Goal: Task Accomplishment & Management: Use online tool/utility

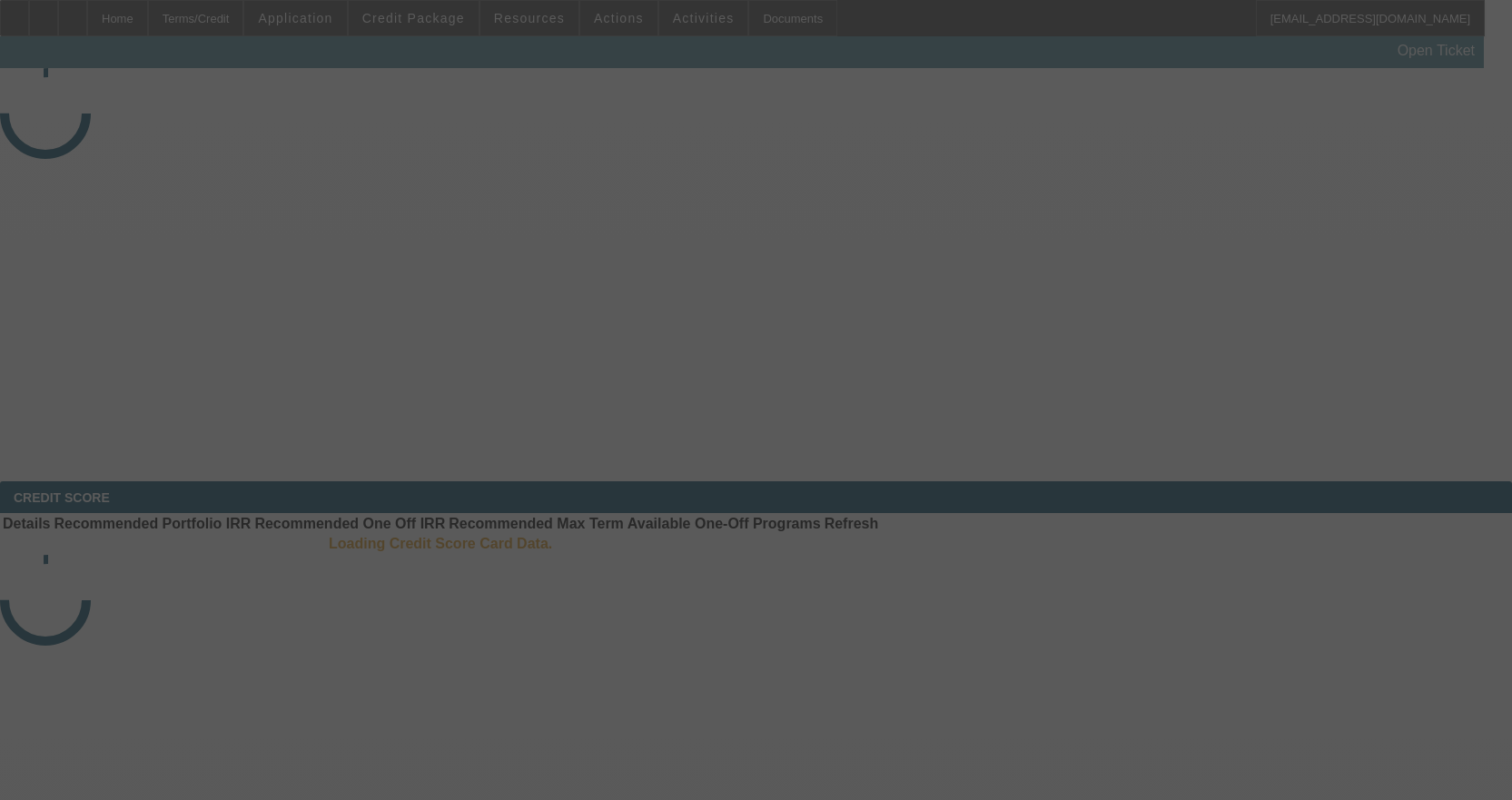
select select "4"
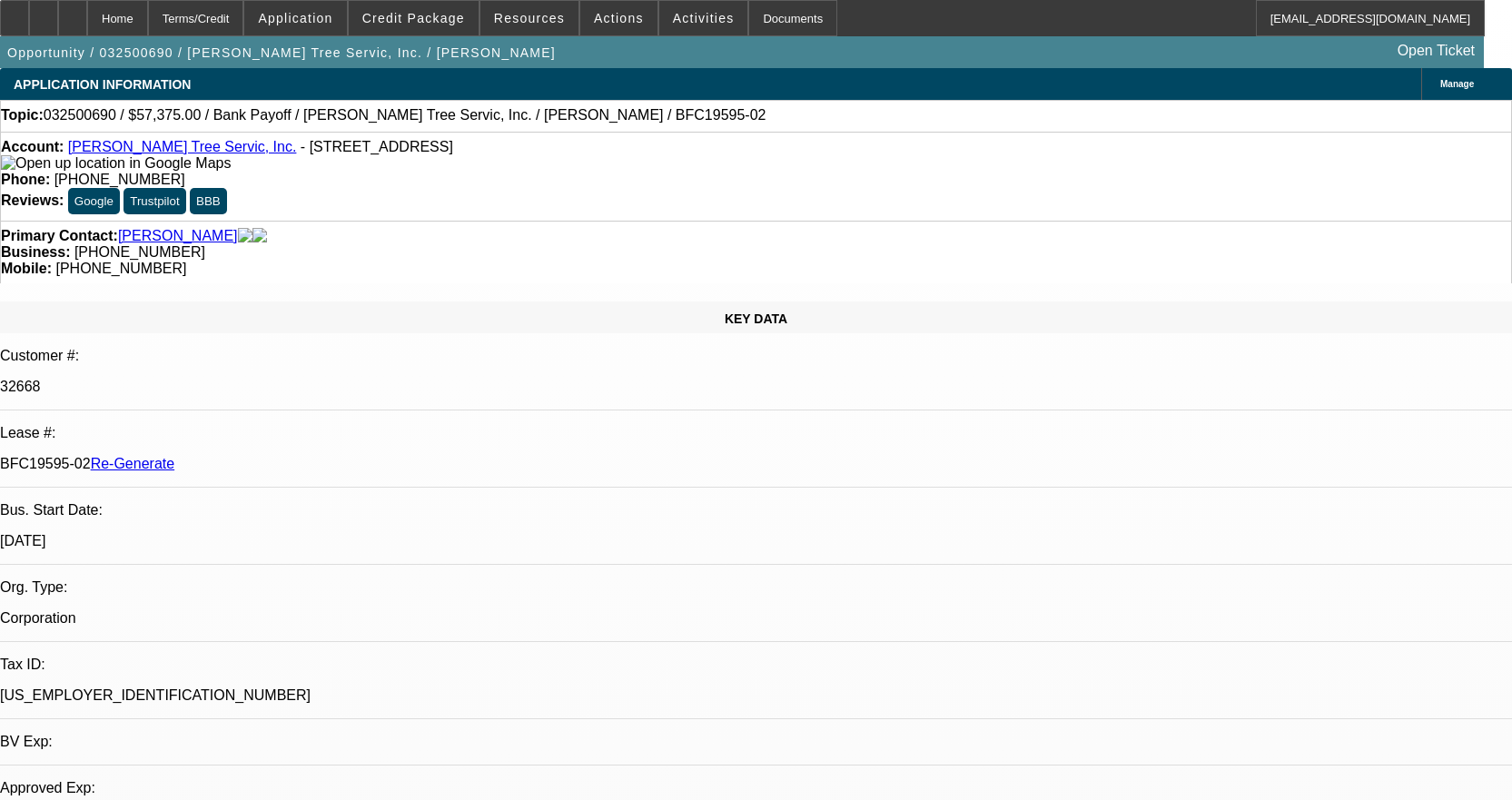
select select "0.1"
select select "0"
select select "3"
select select "0"
select select "6"
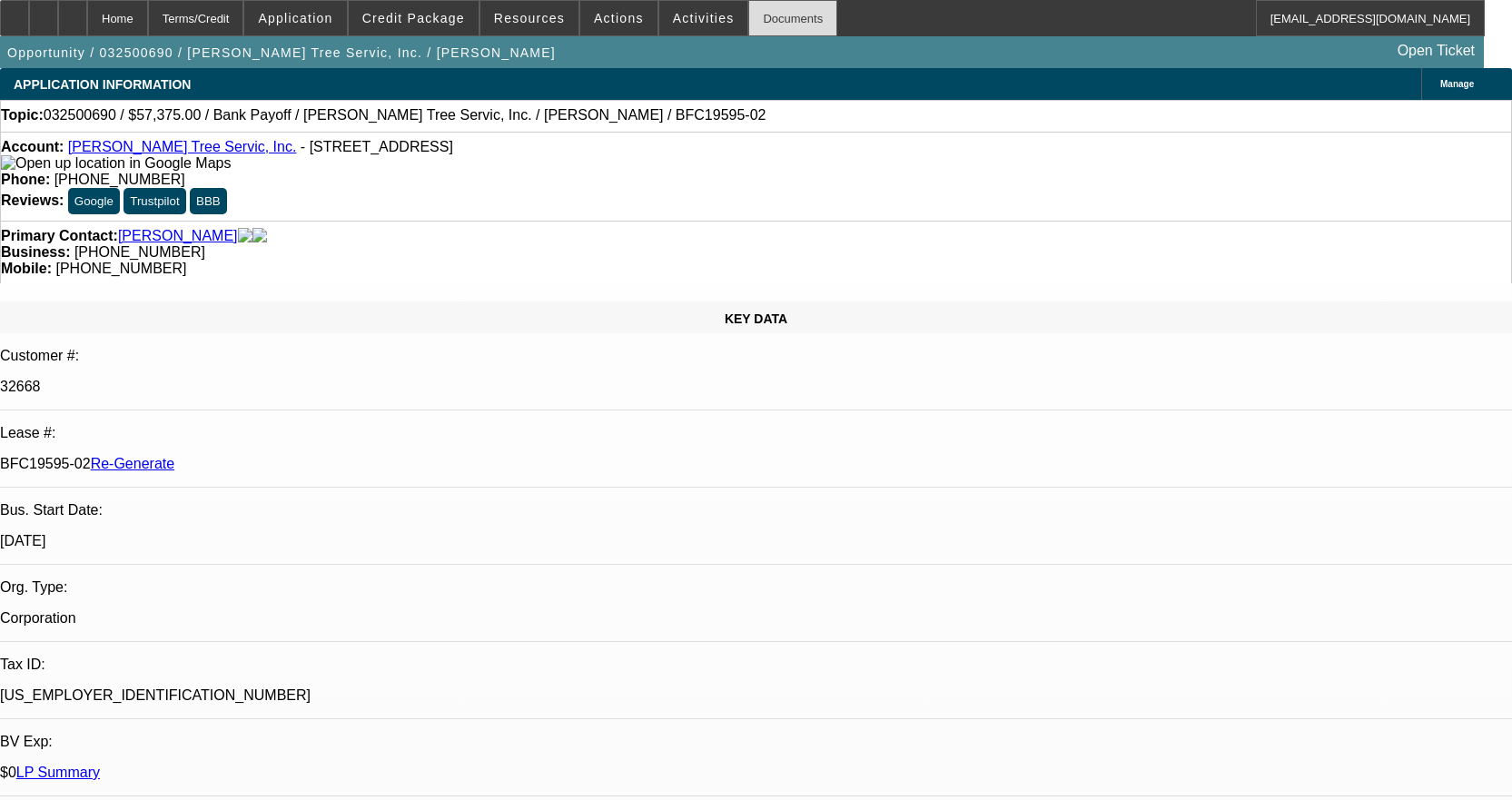
drag, startPoint x: 778, startPoint y: 16, endPoint x: 787, endPoint y: 28, distance: 15.0
click at [778, 17] on div "Documents" at bounding box center [793, 18] width 89 height 36
click at [763, 20] on div "Documents" at bounding box center [793, 18] width 89 height 36
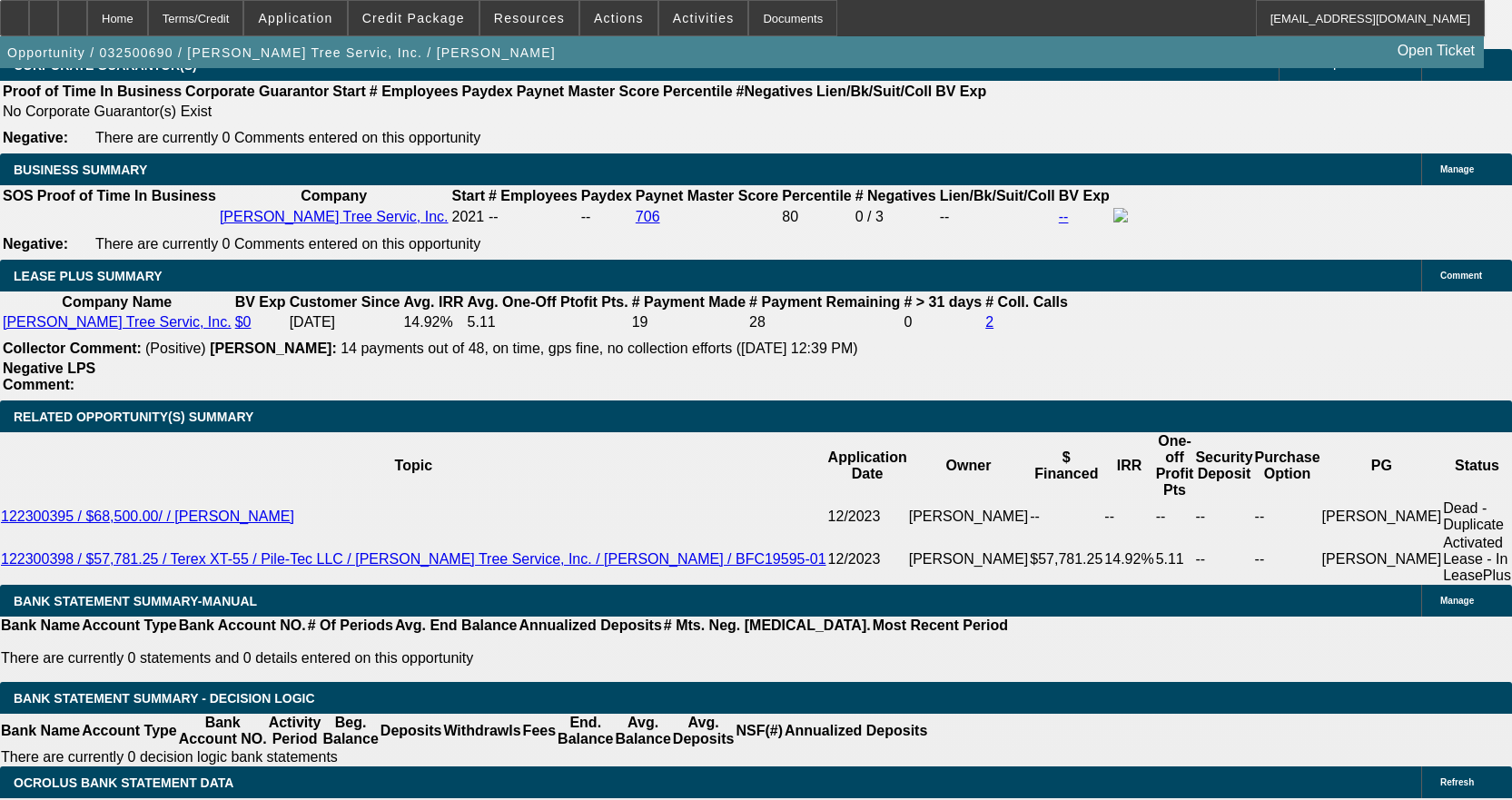
scroll to position [2995, 0]
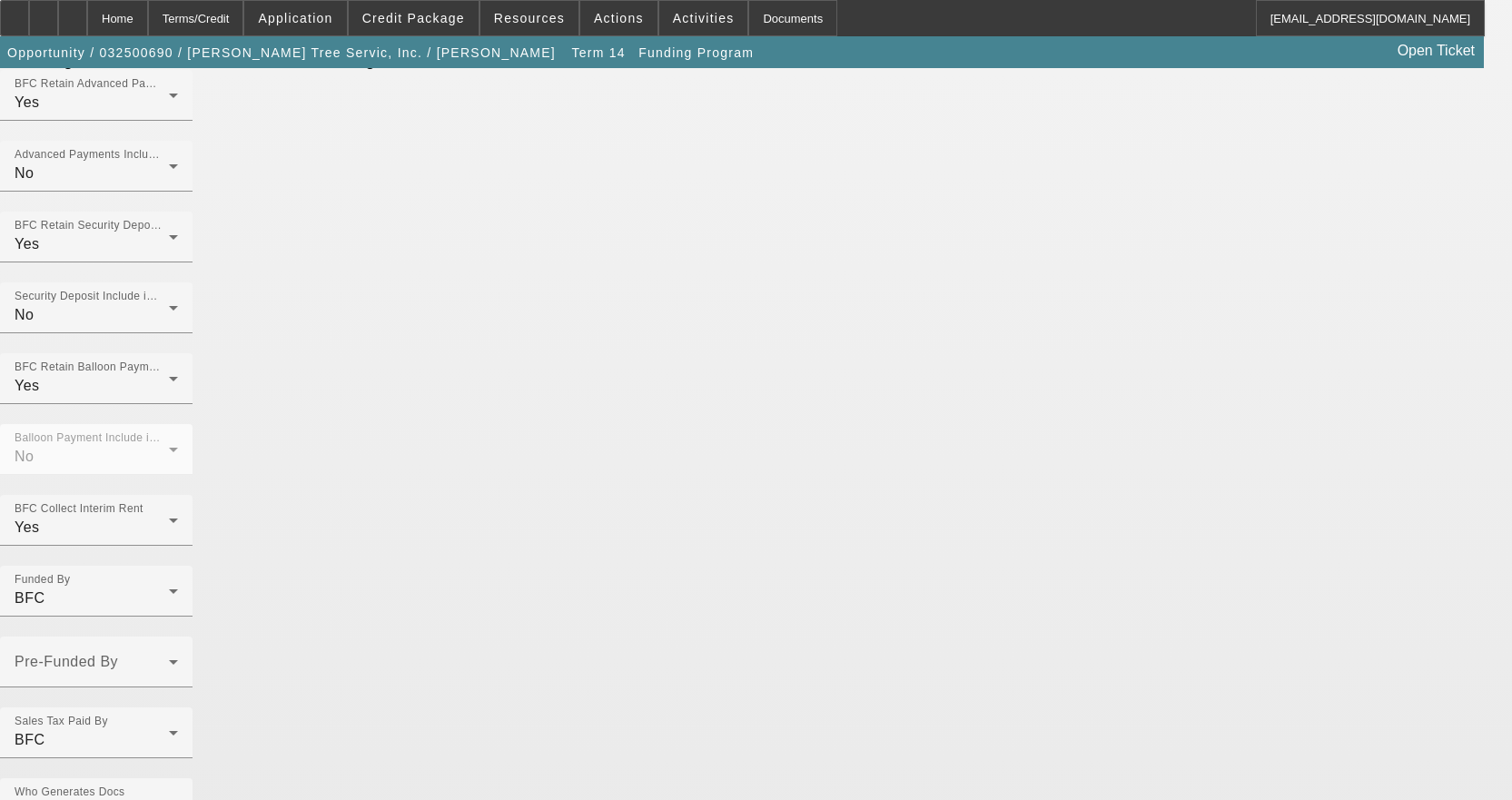
scroll to position [1237, 0]
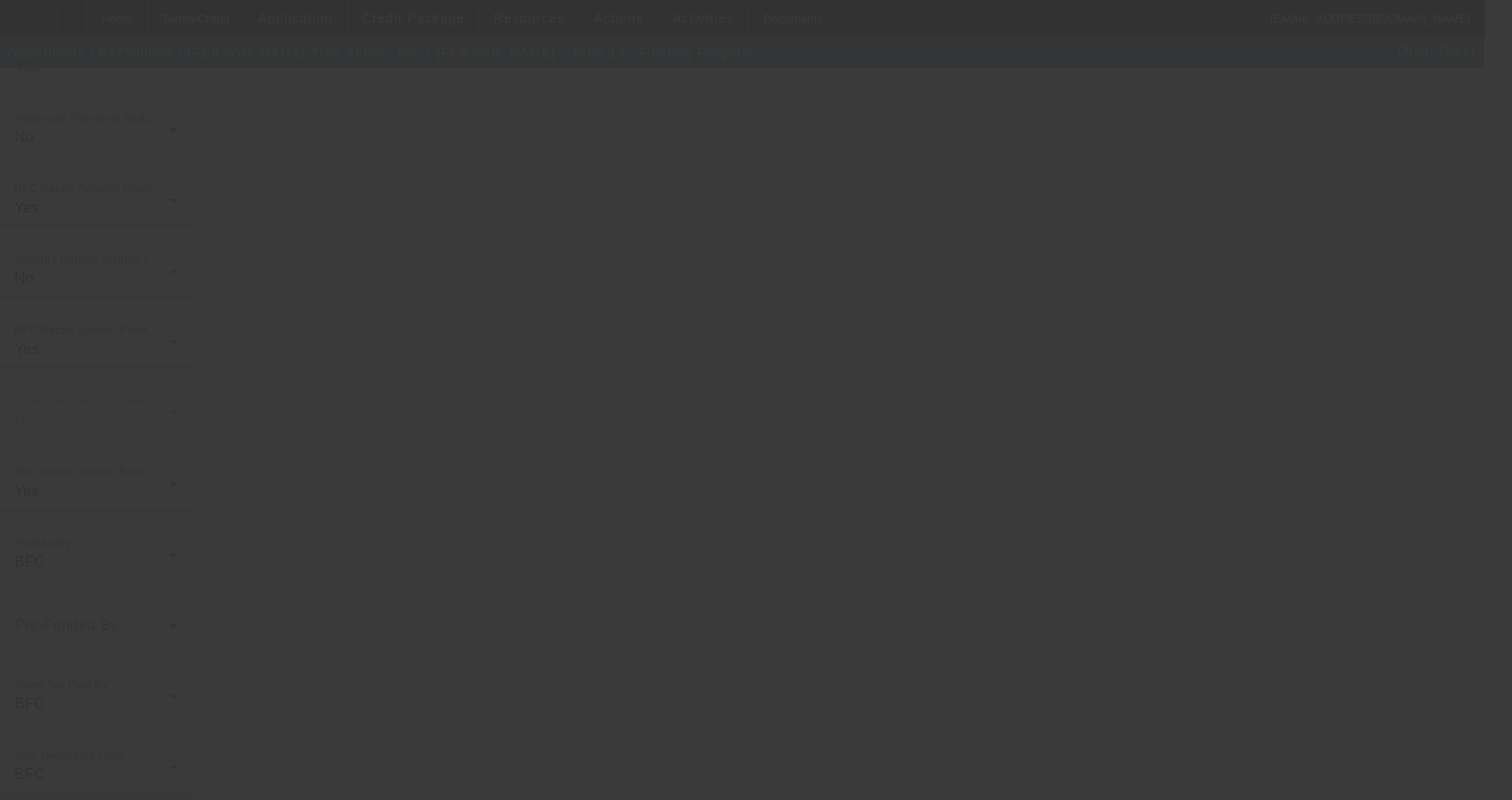
scroll to position [0, 0]
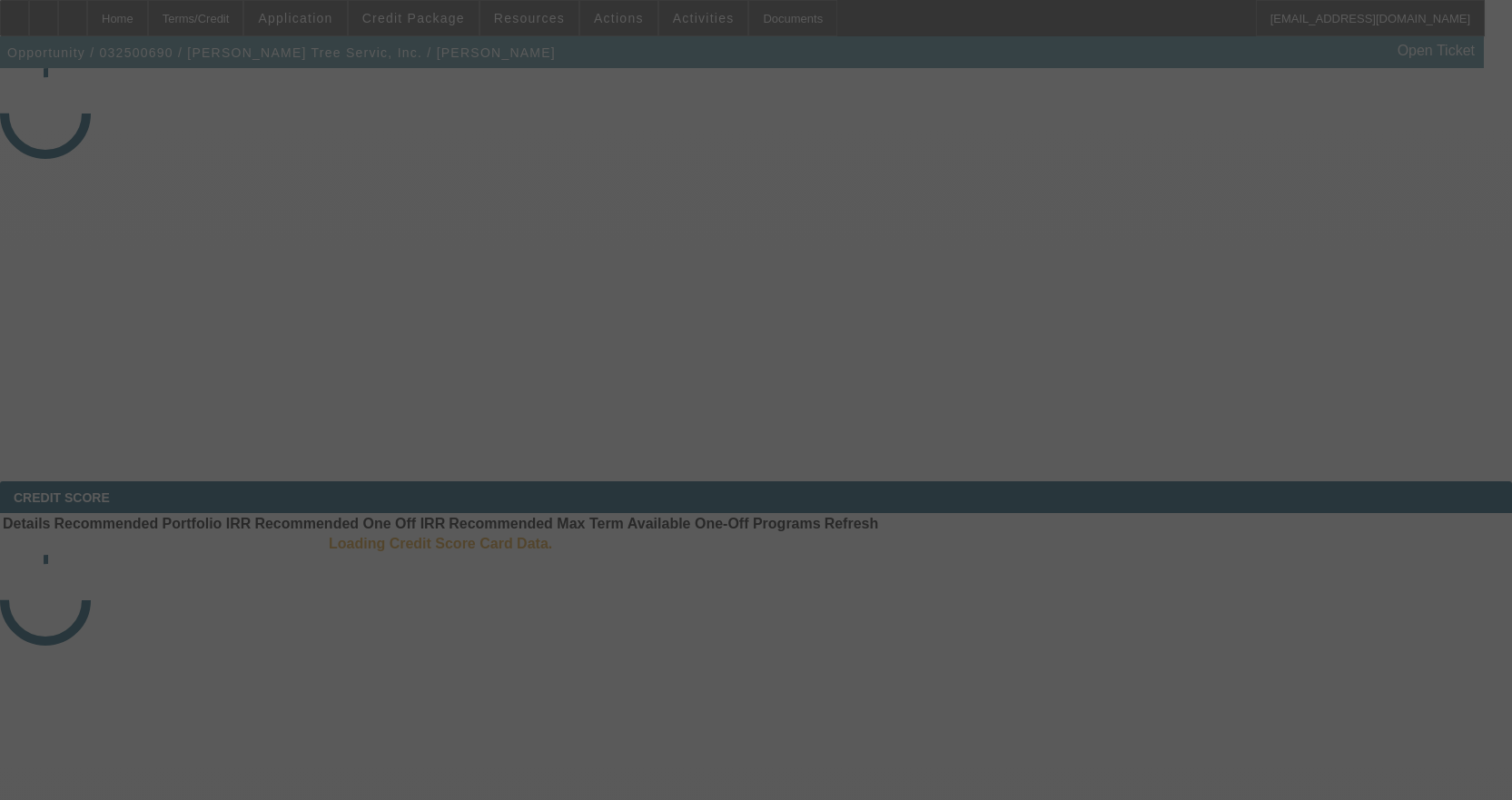
select select "4"
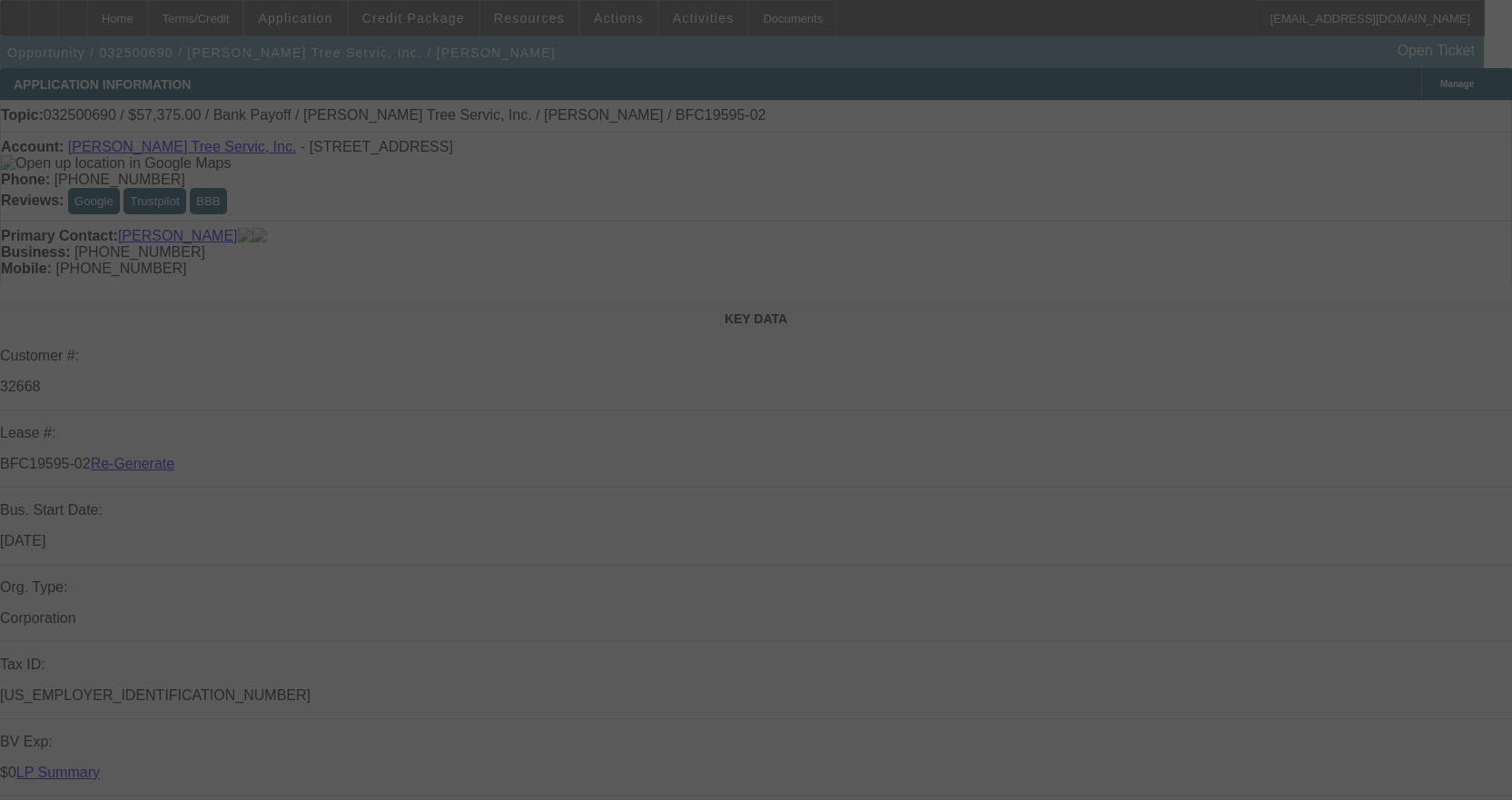
select select "0.1"
select select "0"
select select "3"
select select "0"
select select "6"
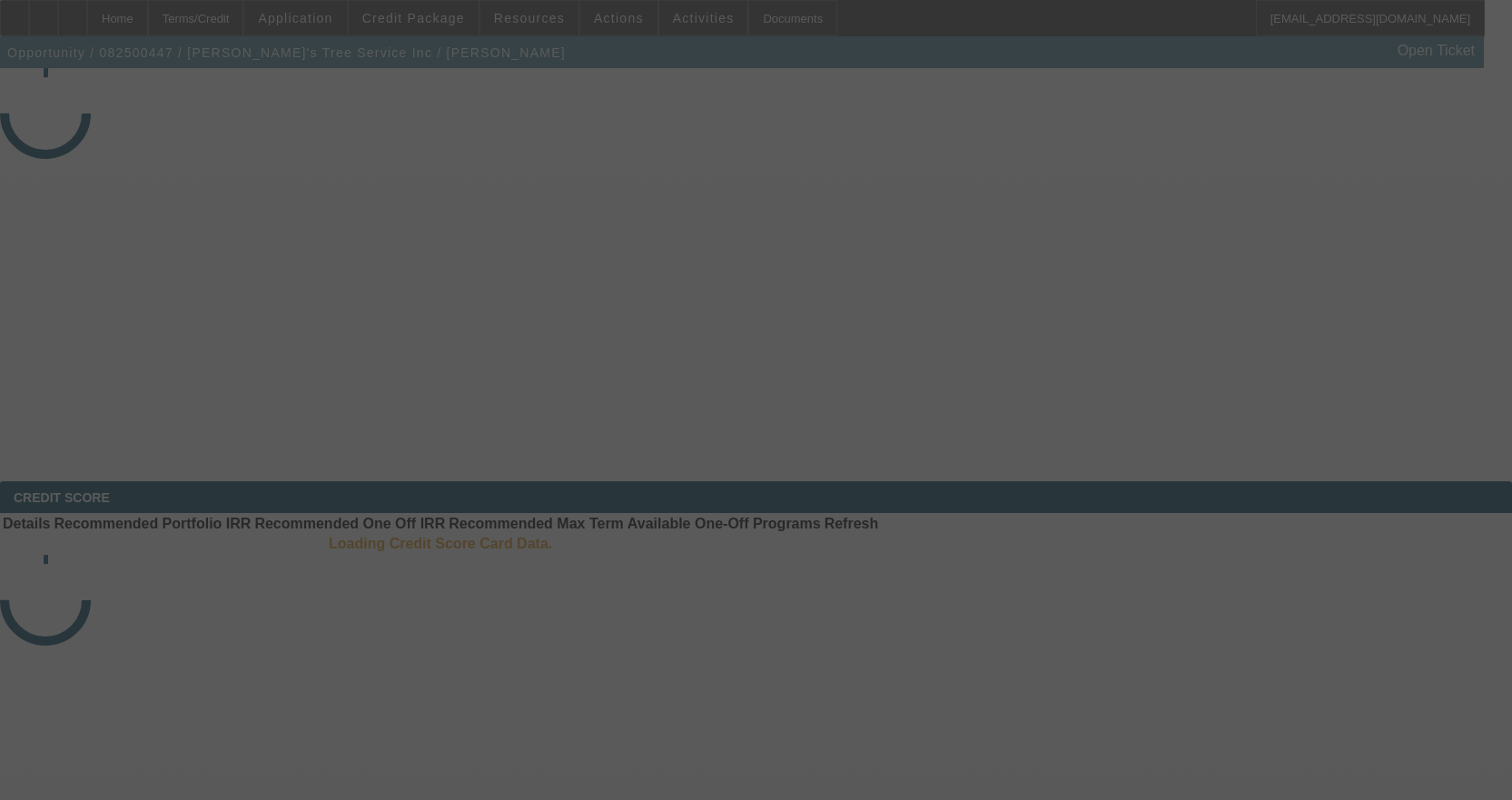
select select "3"
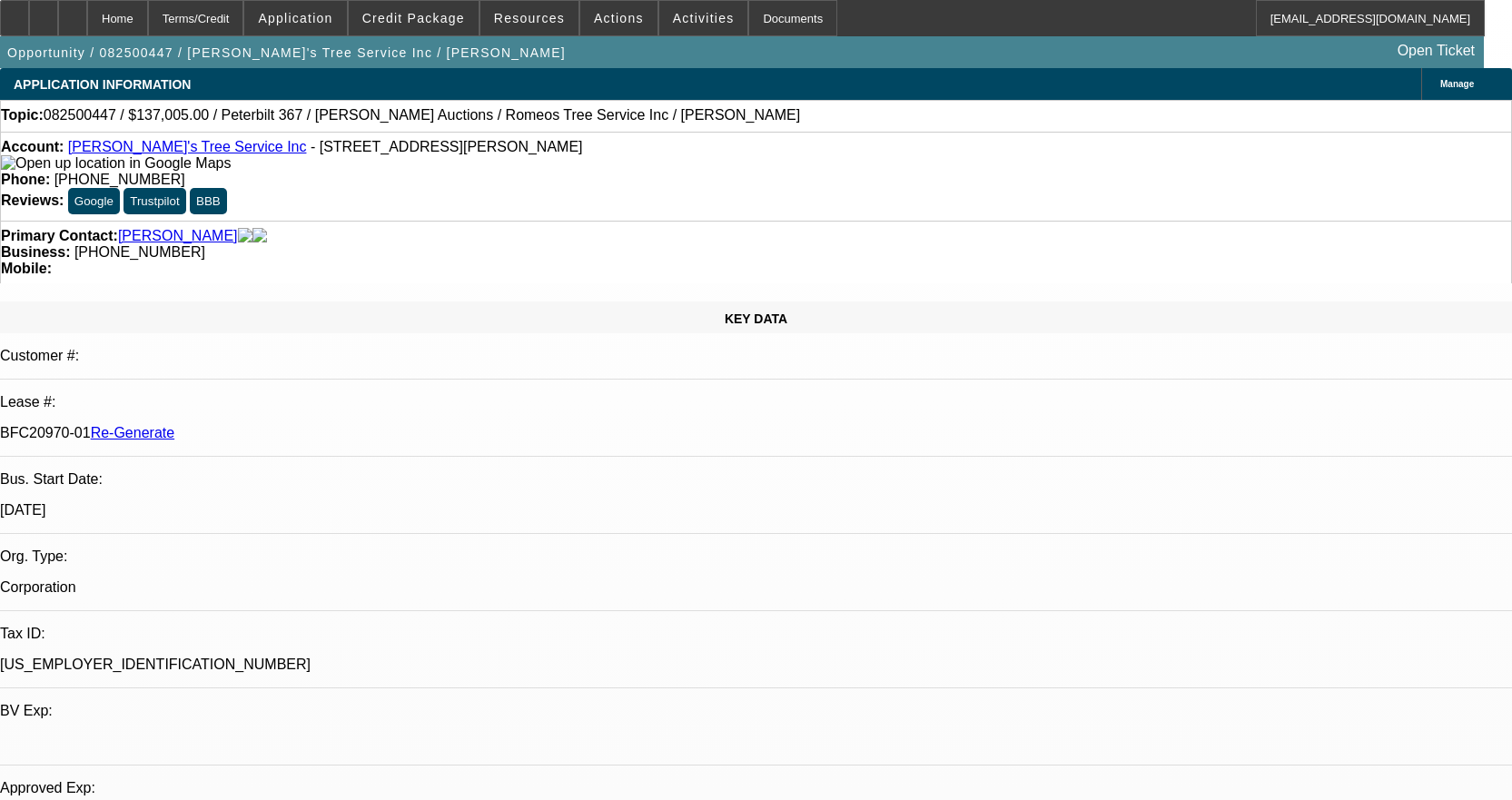
select select "0"
select select "3"
select select "0"
select select "6"
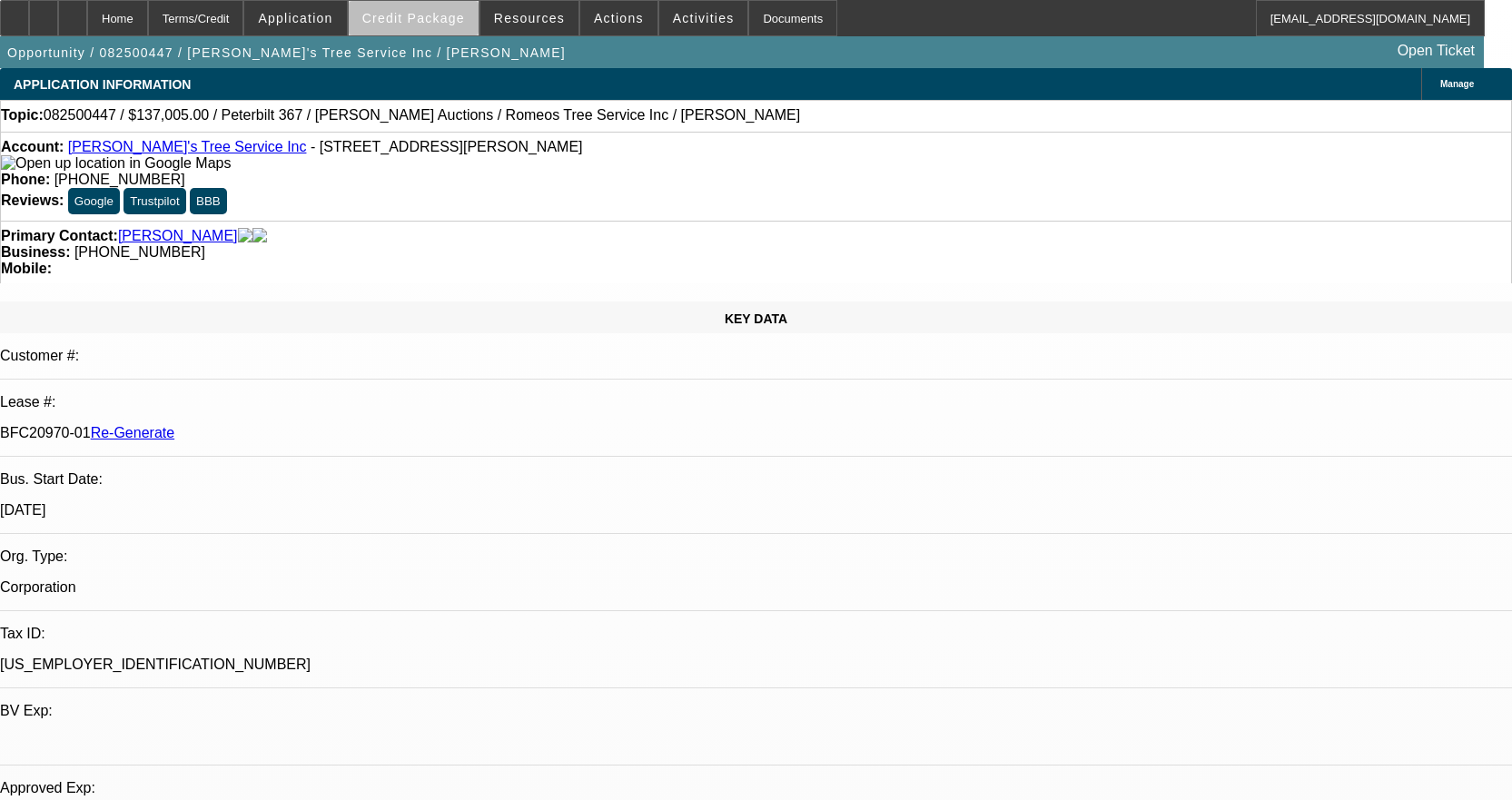
click at [467, 28] on span at bounding box center [413, 18] width 130 height 44
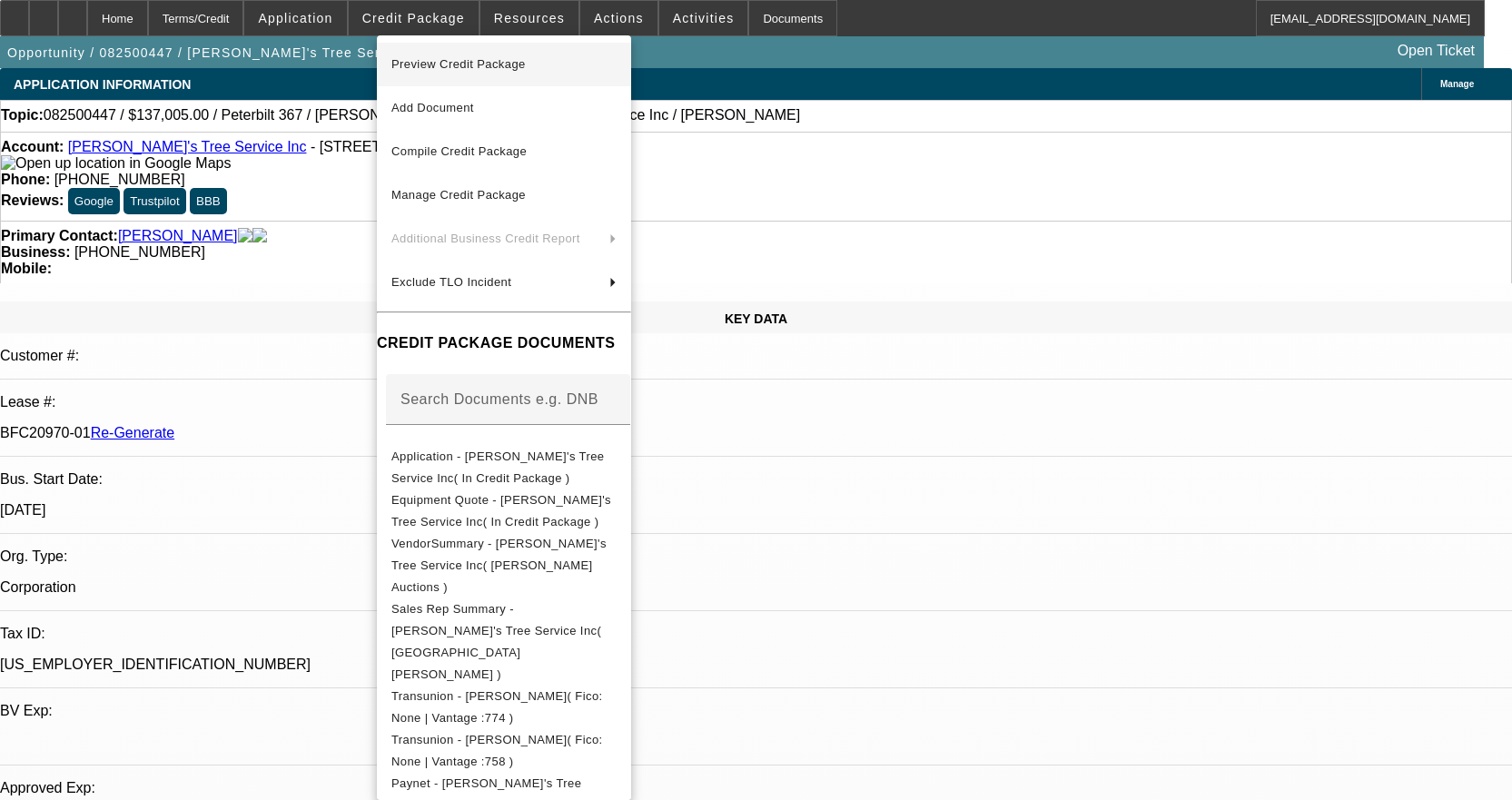
click at [466, 68] on span "Preview Credit Package" at bounding box center [458, 64] width 135 height 13
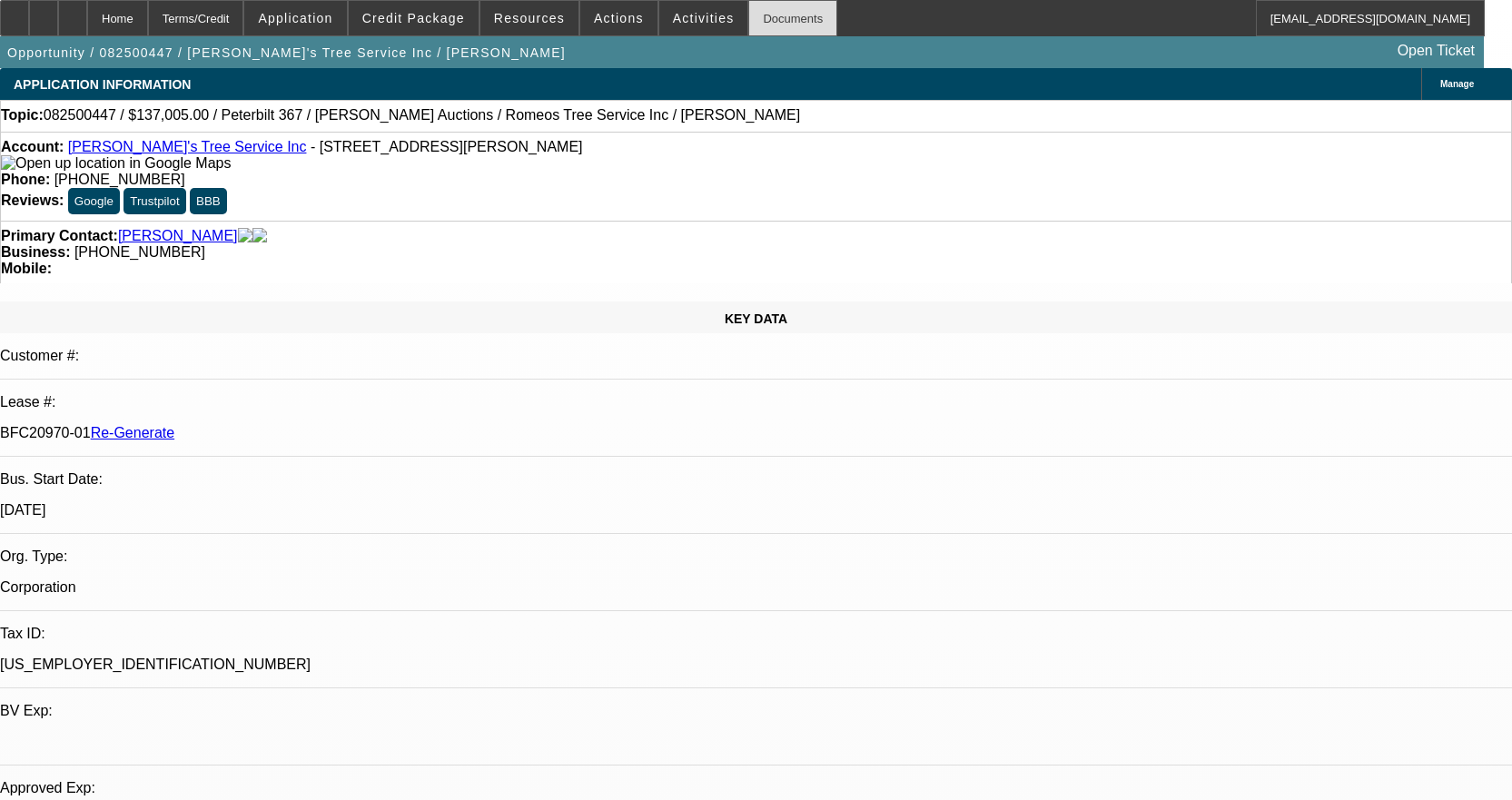
click at [753, 25] on div "Documents" at bounding box center [793, 18] width 89 height 36
click at [29, 7] on div at bounding box center [14, 18] width 29 height 36
click at [673, 23] on span "Activities" at bounding box center [703, 17] width 62 height 14
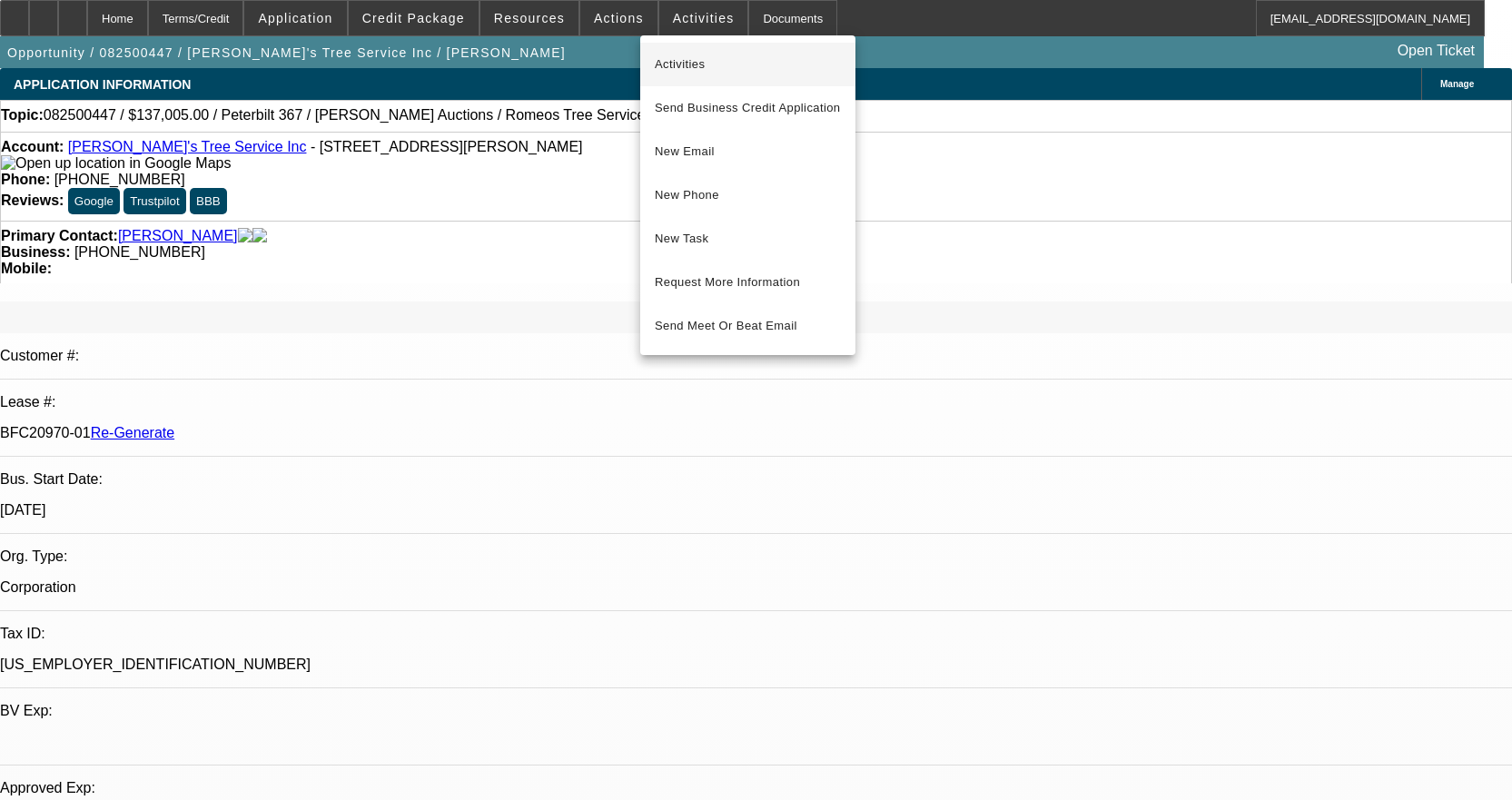
click at [679, 55] on span "Activities" at bounding box center [748, 64] width 186 height 22
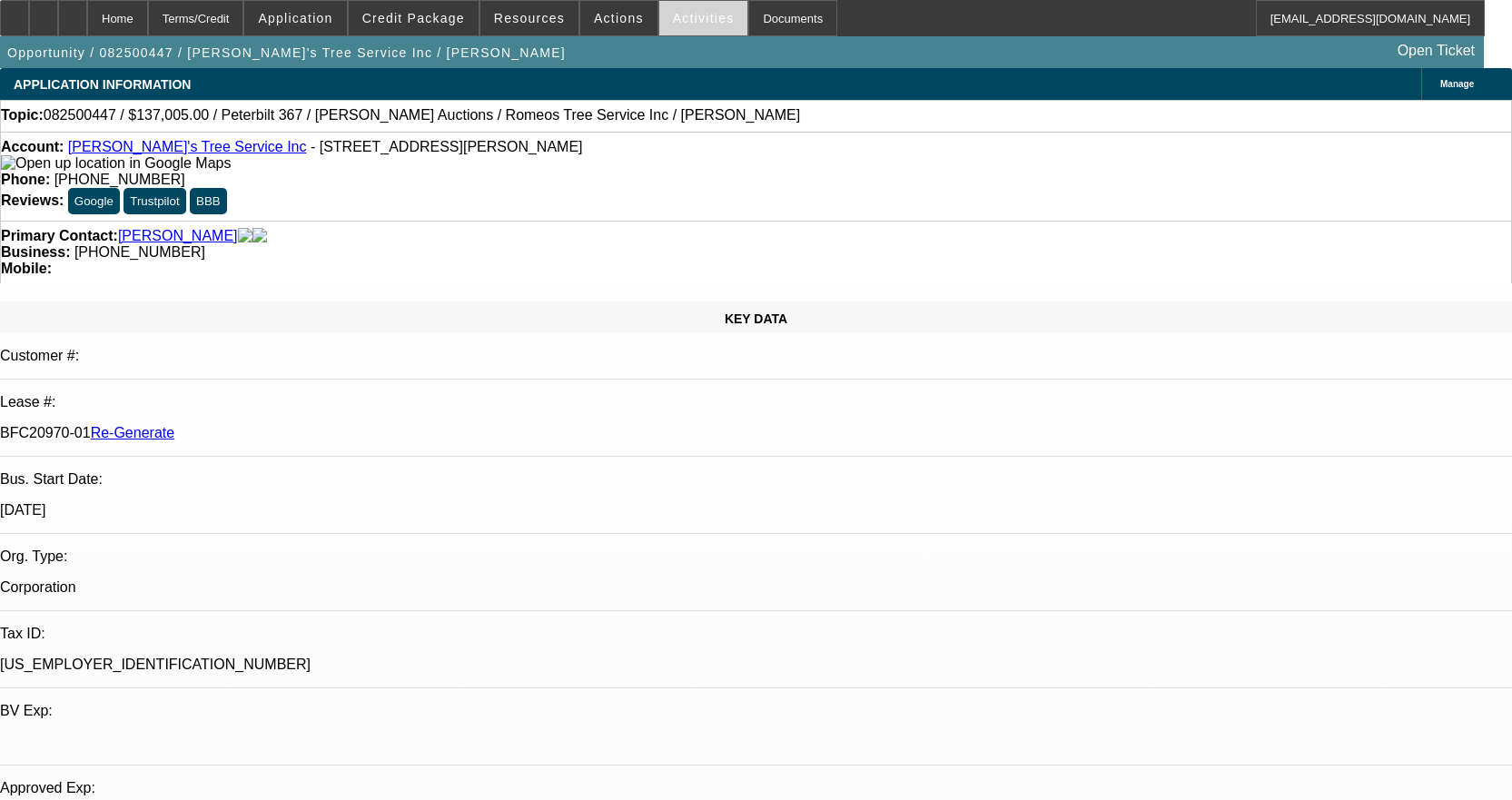
click at [677, 31] on span at bounding box center [703, 18] width 89 height 44
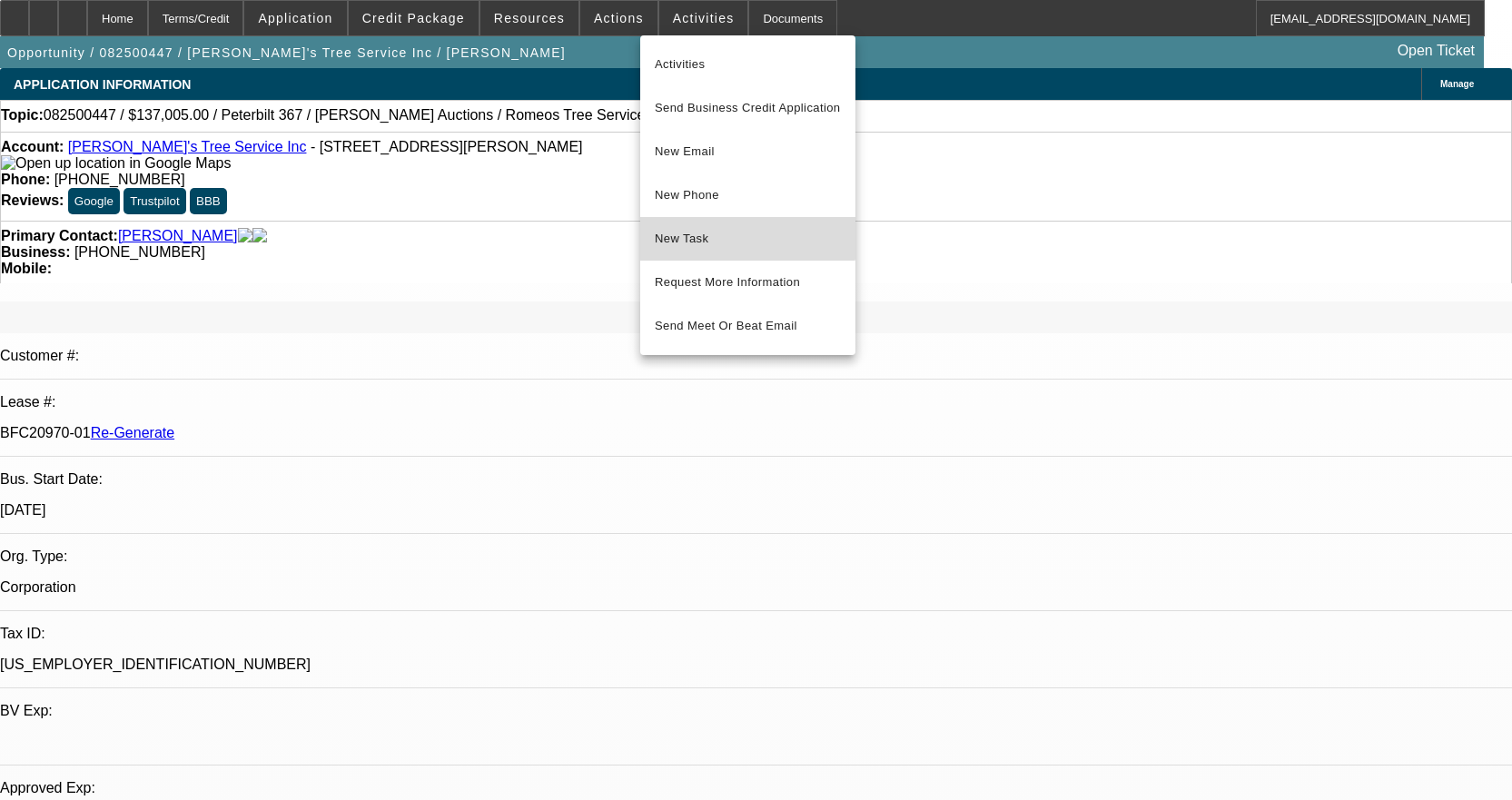
click at [707, 222] on button "New Task" at bounding box center [747, 239] width 215 height 44
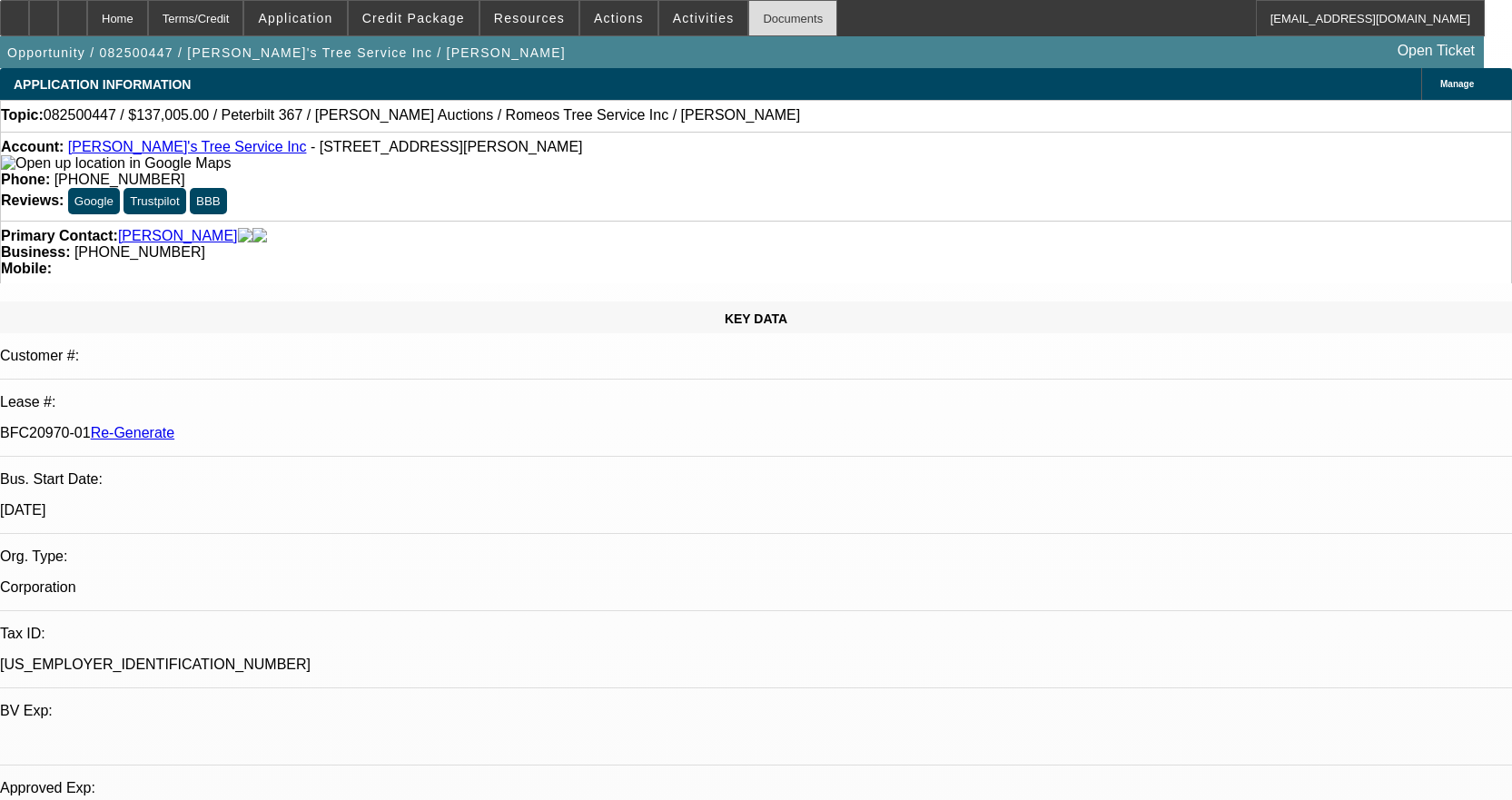
click at [783, 13] on div "Documents" at bounding box center [793, 18] width 89 height 36
click at [14, 11] on icon at bounding box center [14, 11] width 0 height 0
